Goal: Find specific page/section: Find specific page/section

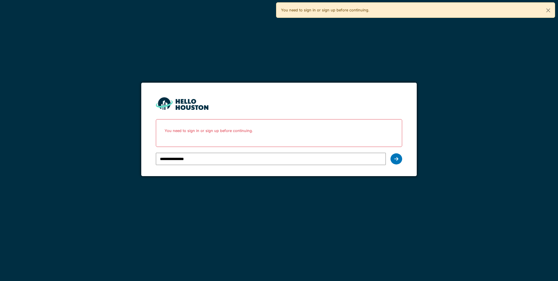
click at [400, 160] on div at bounding box center [396, 158] width 12 height 11
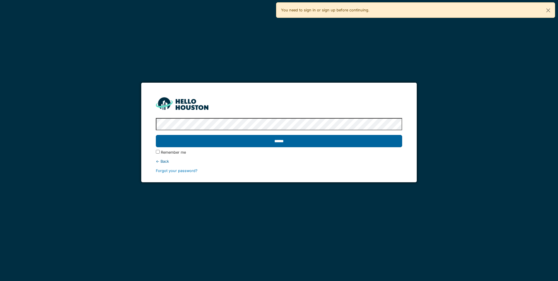
click at [316, 141] on input "******" at bounding box center [279, 141] width 246 height 12
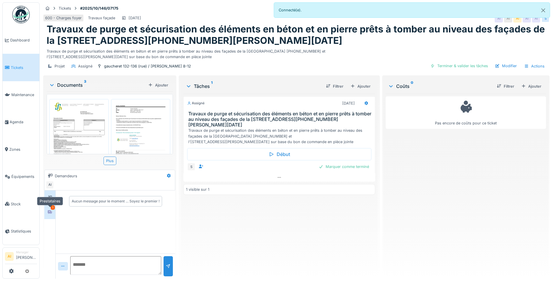
click at [52, 210] on icon at bounding box center [50, 212] width 5 height 4
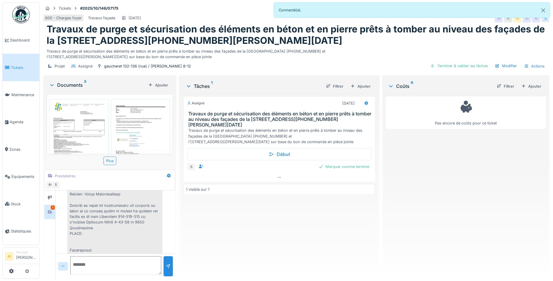
scroll to position [173, 0]
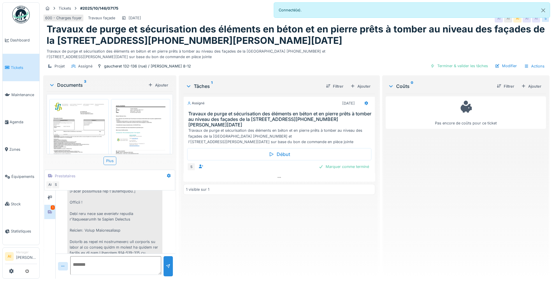
click at [49, 180] on div "Prestataires" at bounding box center [105, 176] width 118 height 10
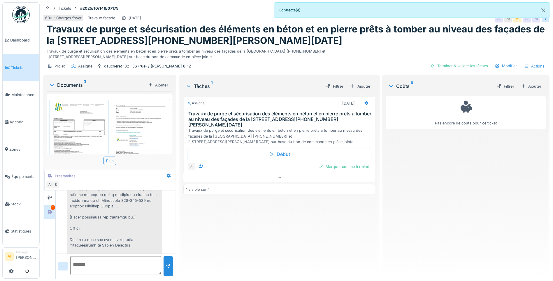
scroll to position [85, 0]
